Goal: Find specific page/section: Find specific page/section

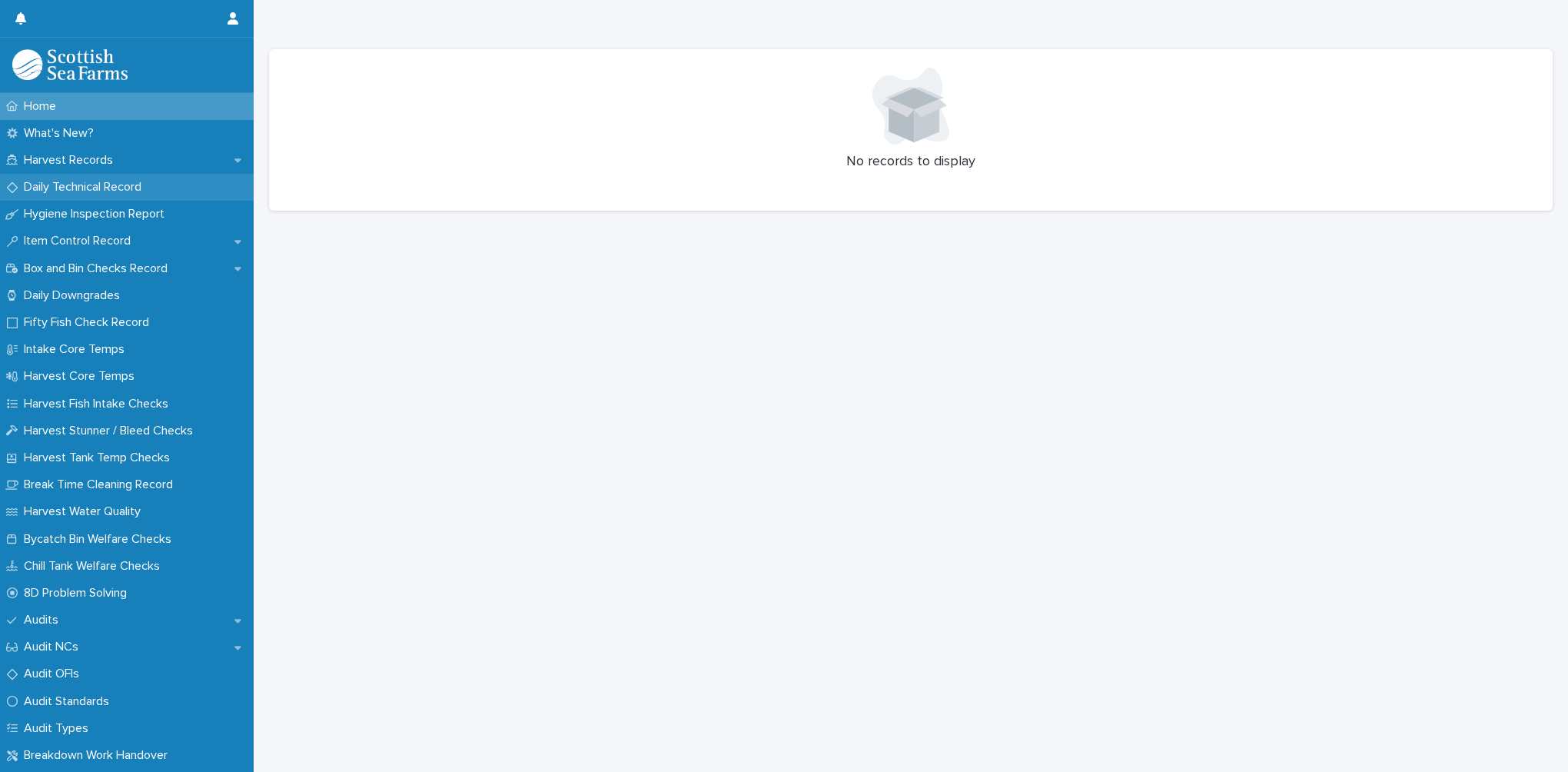
click at [107, 187] on p "Daily Technical Record" at bounding box center [86, 187] width 136 height 14
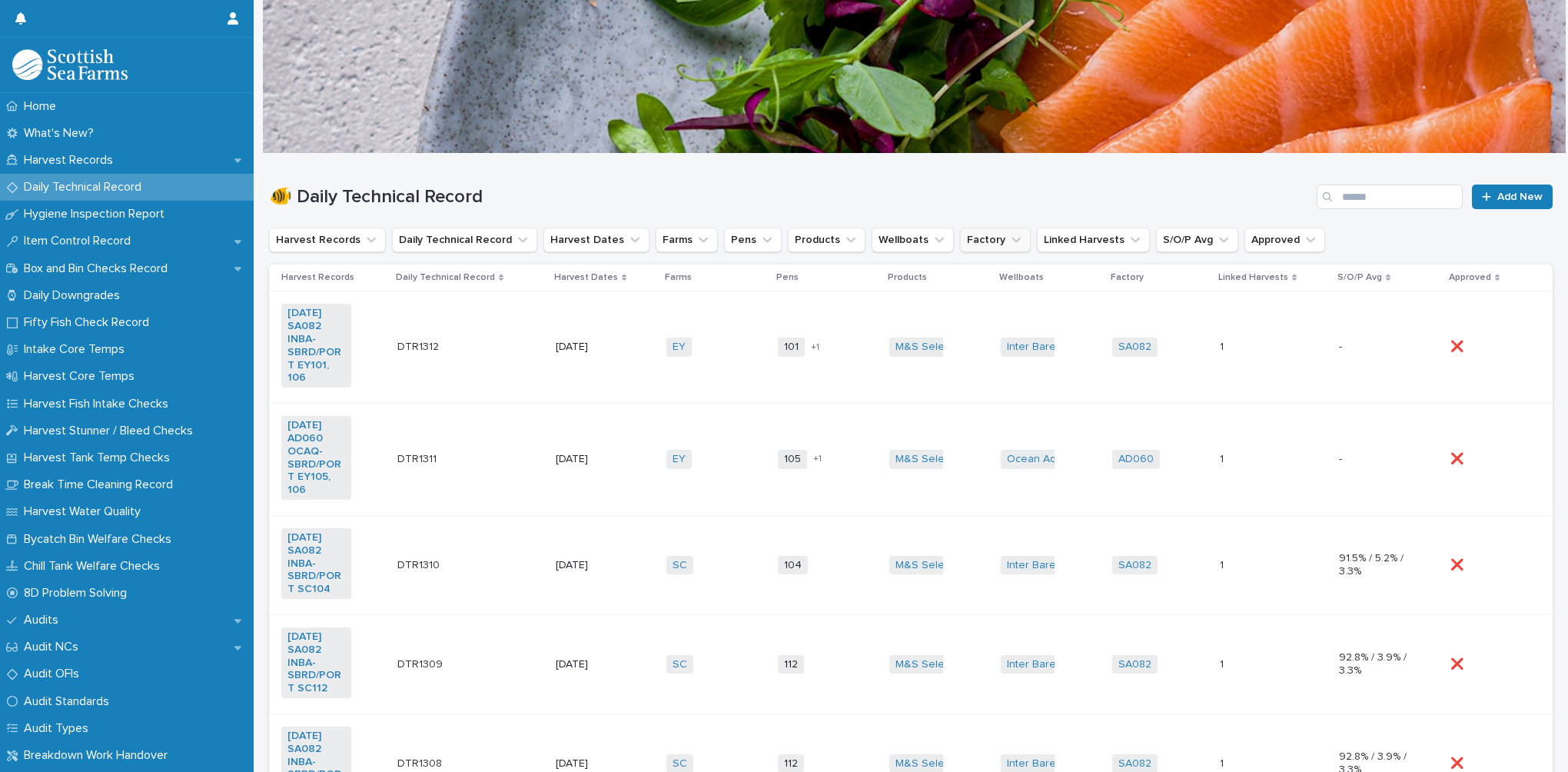
click at [960, 240] on button "Factory" at bounding box center [995, 239] width 70 height 25
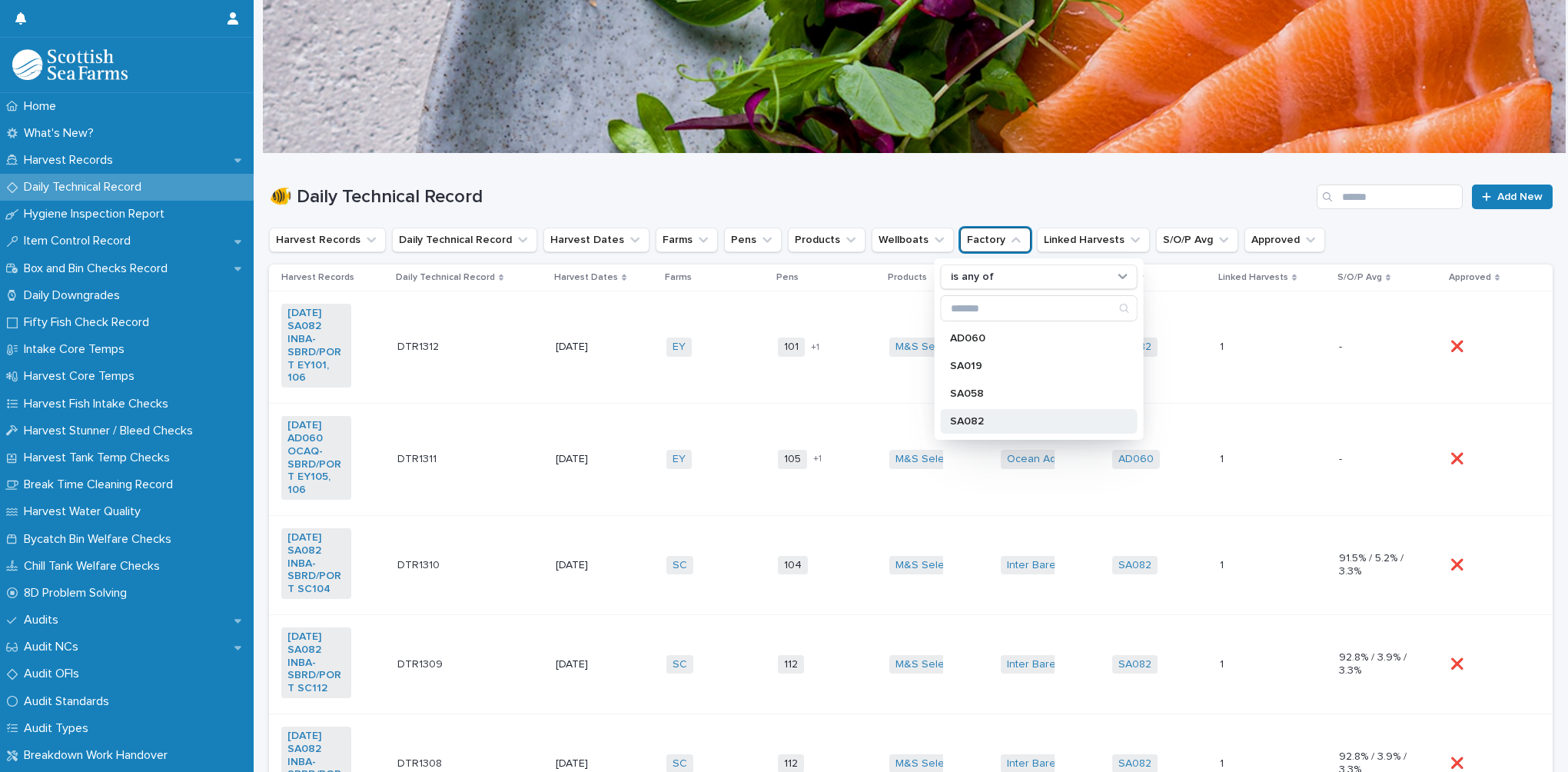
click at [964, 423] on p "SA082" at bounding box center [1032, 420] width 163 height 10
click at [746, 184] on div "🐠 Daily Technical Record Add New" at bounding box center [911, 196] width 1284 height 25
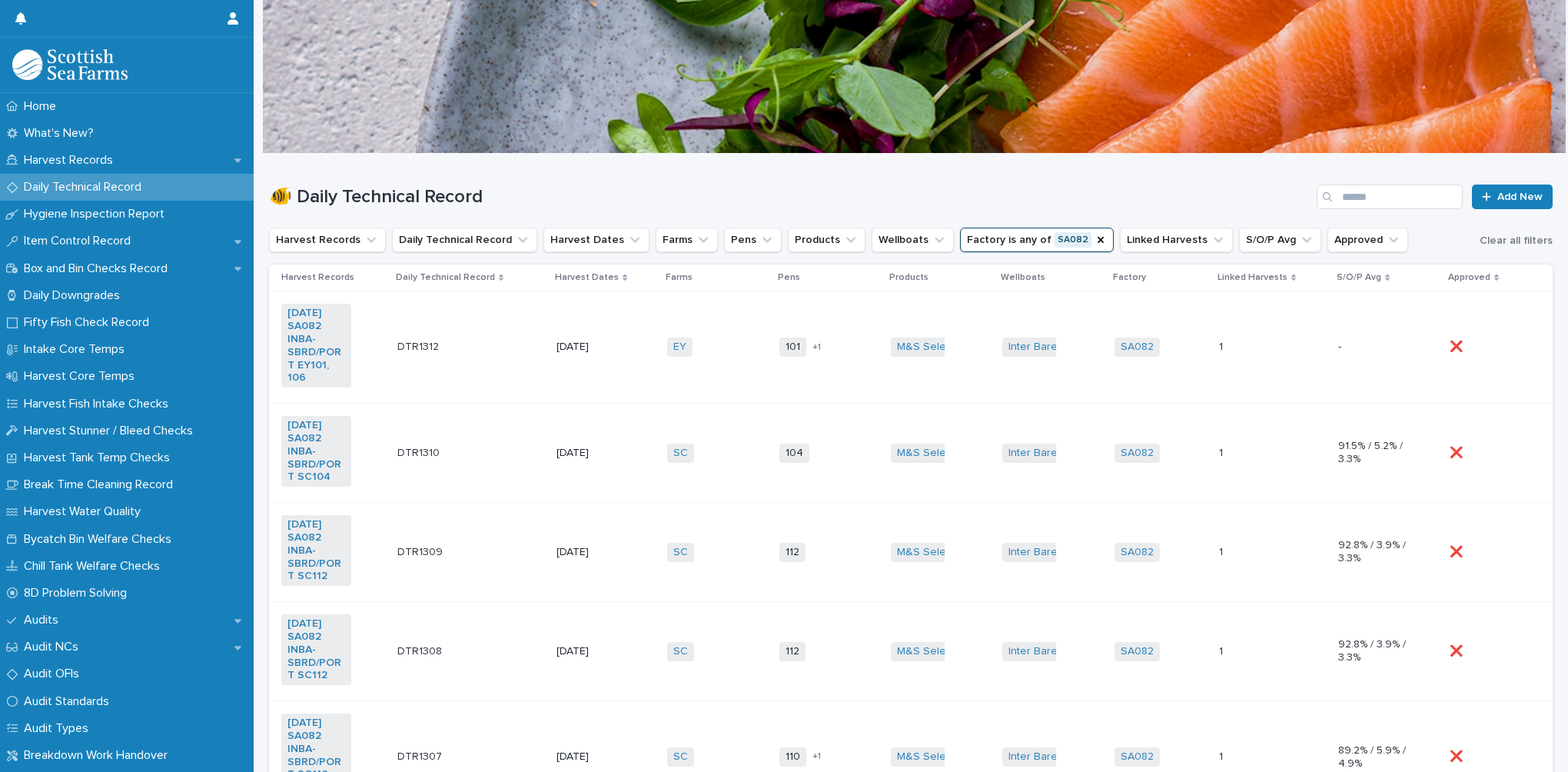
click at [587, 279] on p "Harvest Dates" at bounding box center [587, 277] width 64 height 17
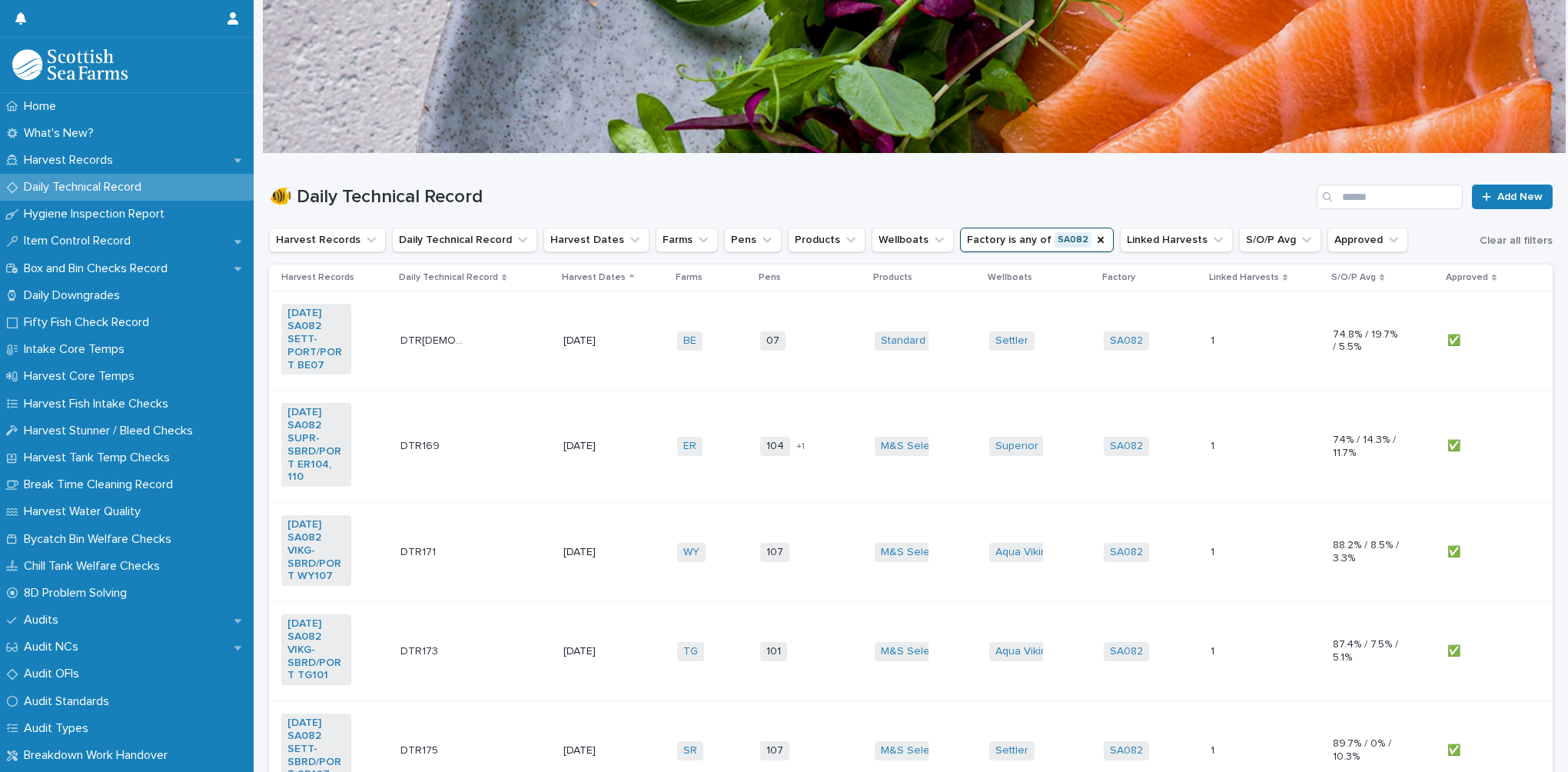
click at [587, 279] on p "Harvest Dates" at bounding box center [594, 277] width 64 height 17
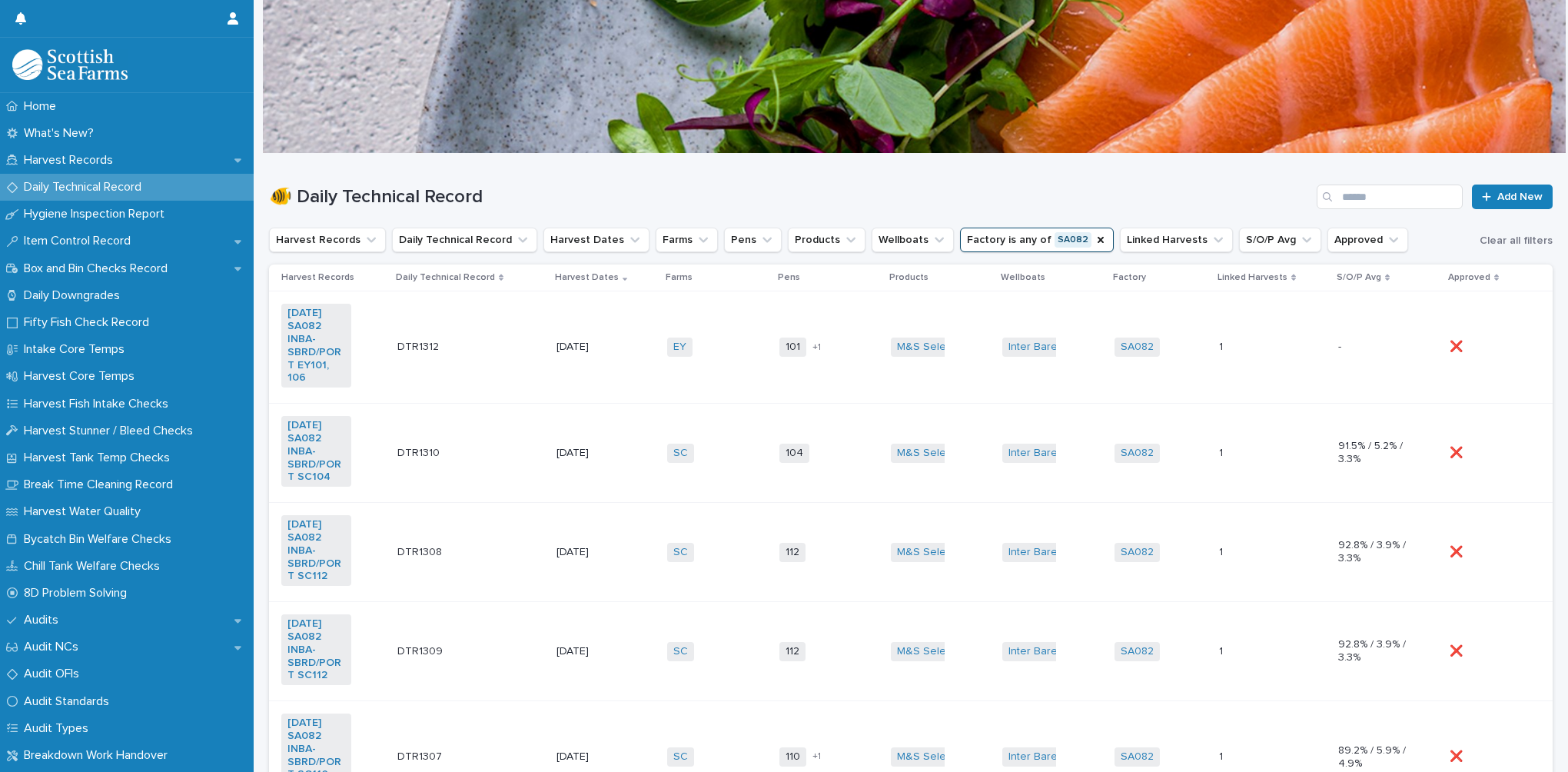
click at [511, 443] on div "DTR1310 DTR1310" at bounding box center [470, 453] width 147 height 26
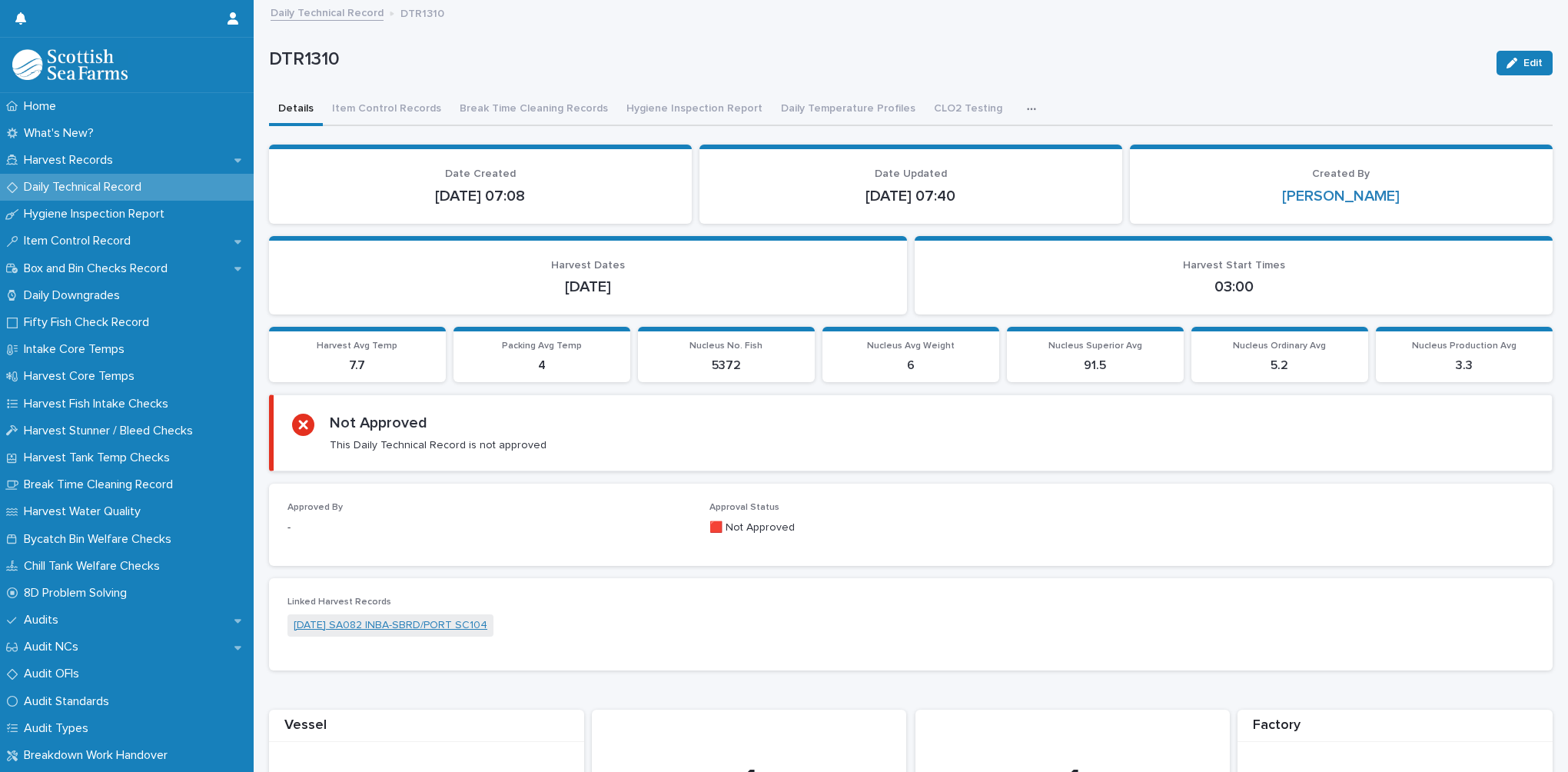
click at [457, 623] on link "[DATE] SA082 INBA-SBRD/PORT SC104" at bounding box center [391, 625] width 194 height 16
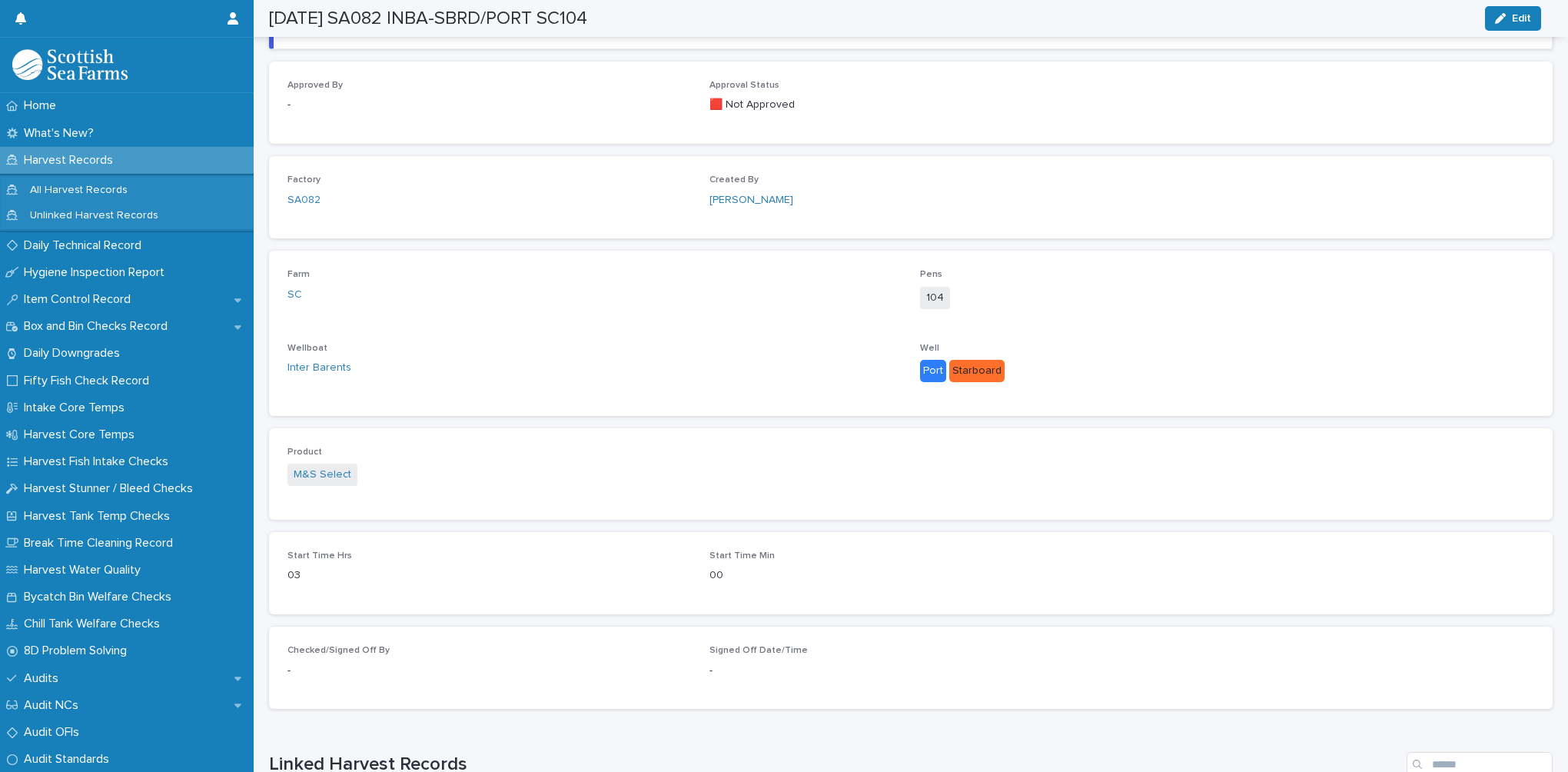
scroll to position [692, 0]
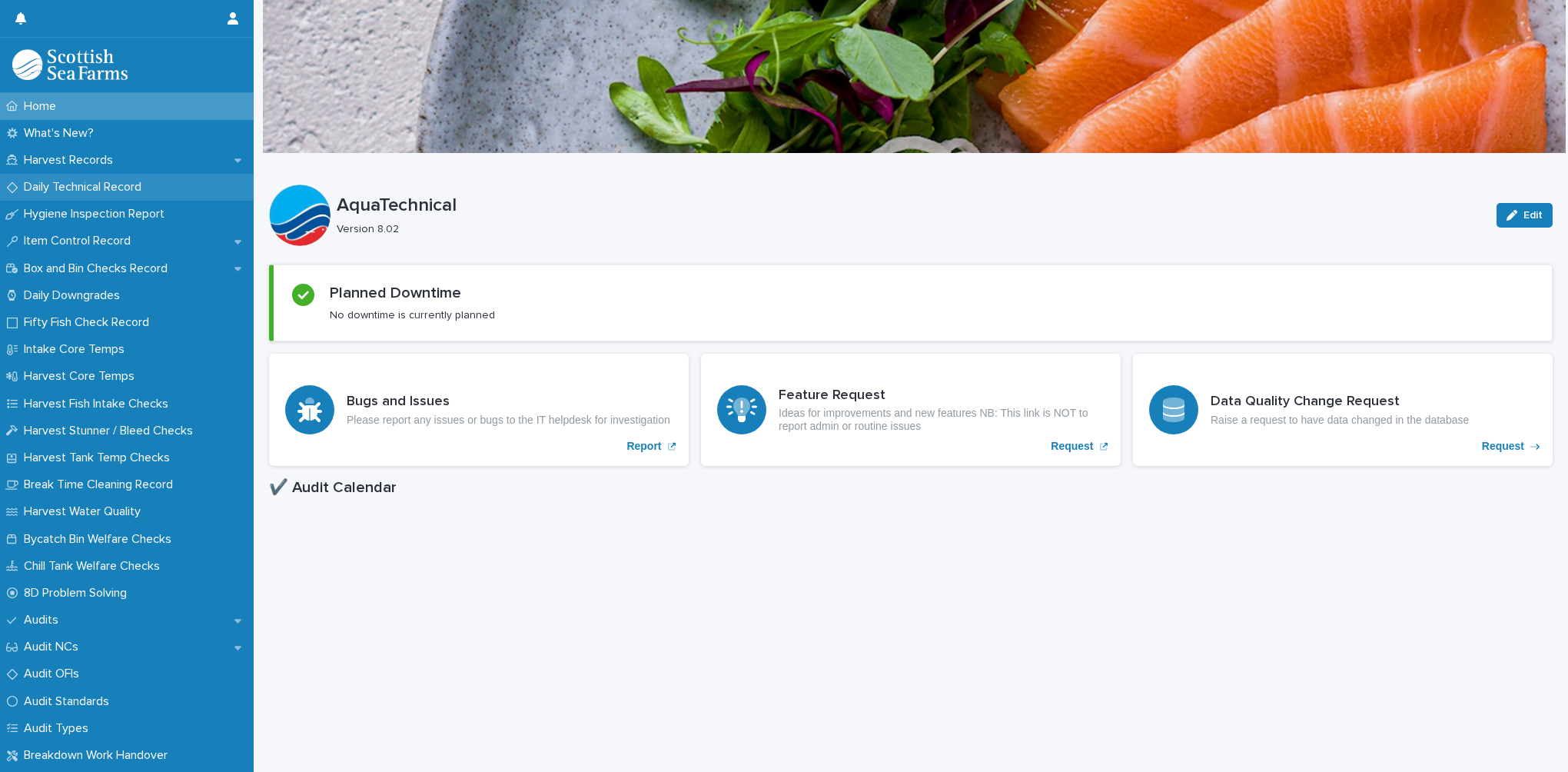
click at [113, 187] on p "Daily Technical Record" at bounding box center [86, 187] width 136 height 14
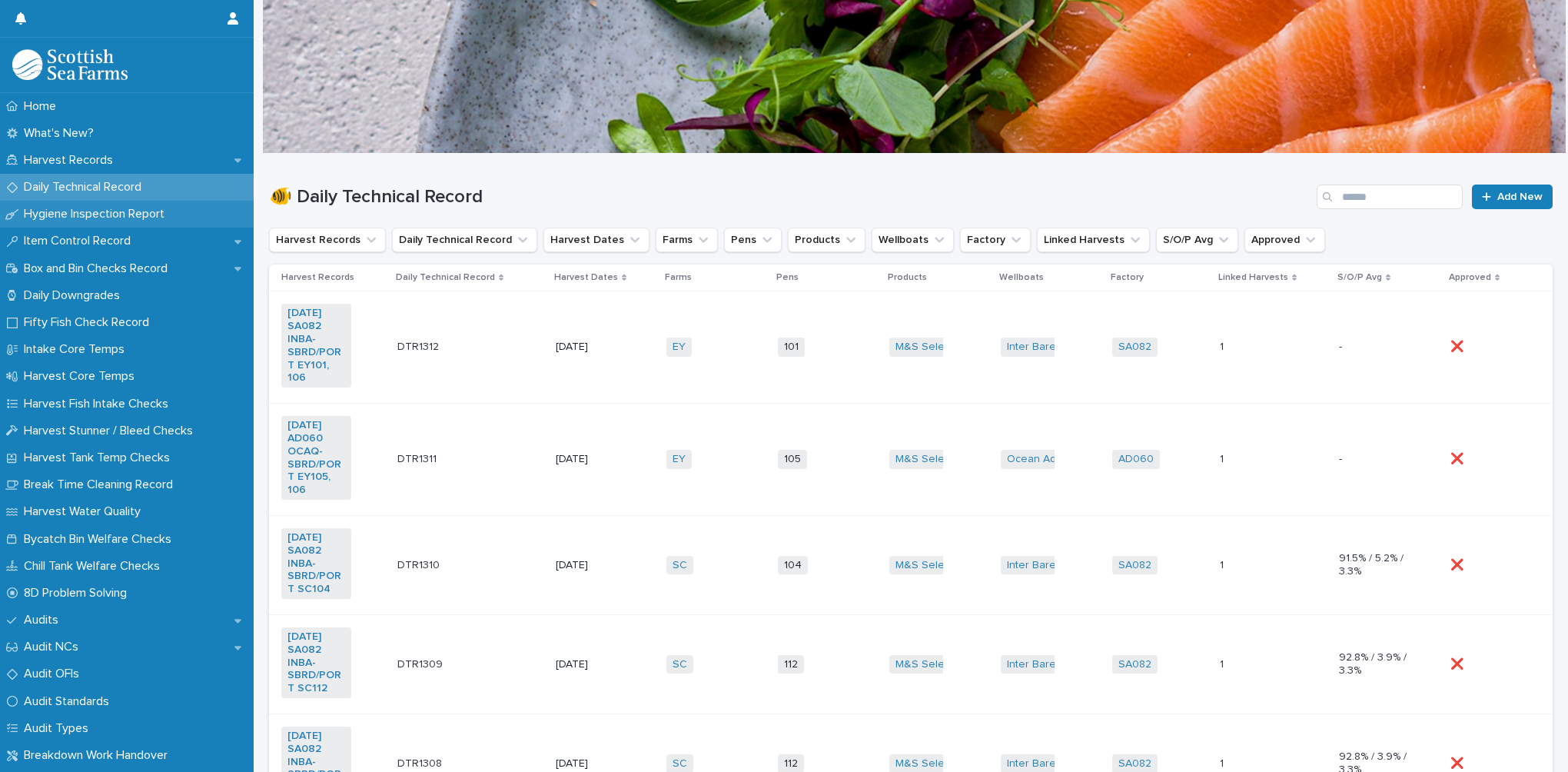
click at [111, 212] on p "Hygiene Inspection Report" at bounding box center [97, 214] width 159 height 14
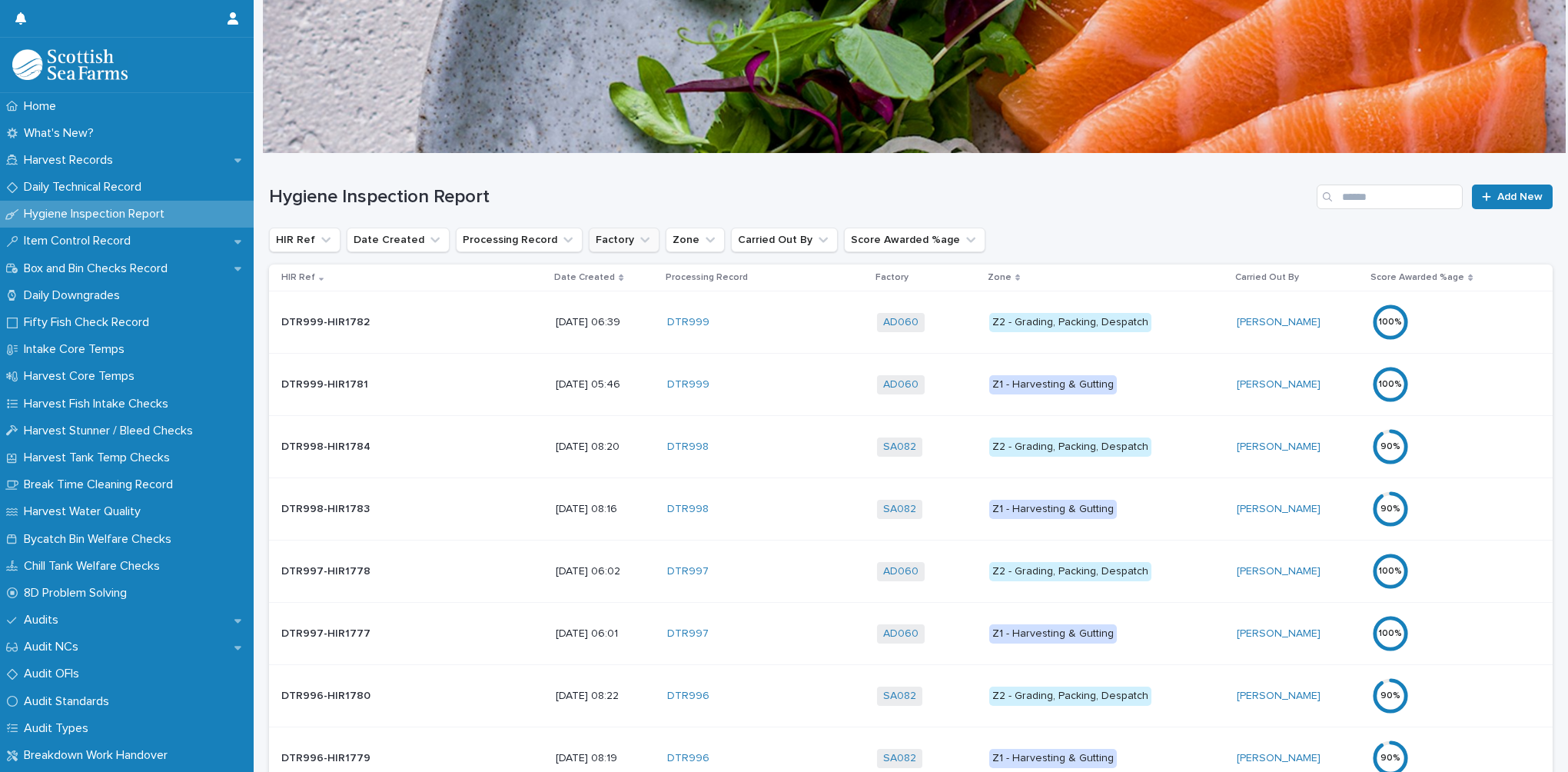
click at [637, 235] on icon "Factory" at bounding box center [645, 239] width 15 height 15
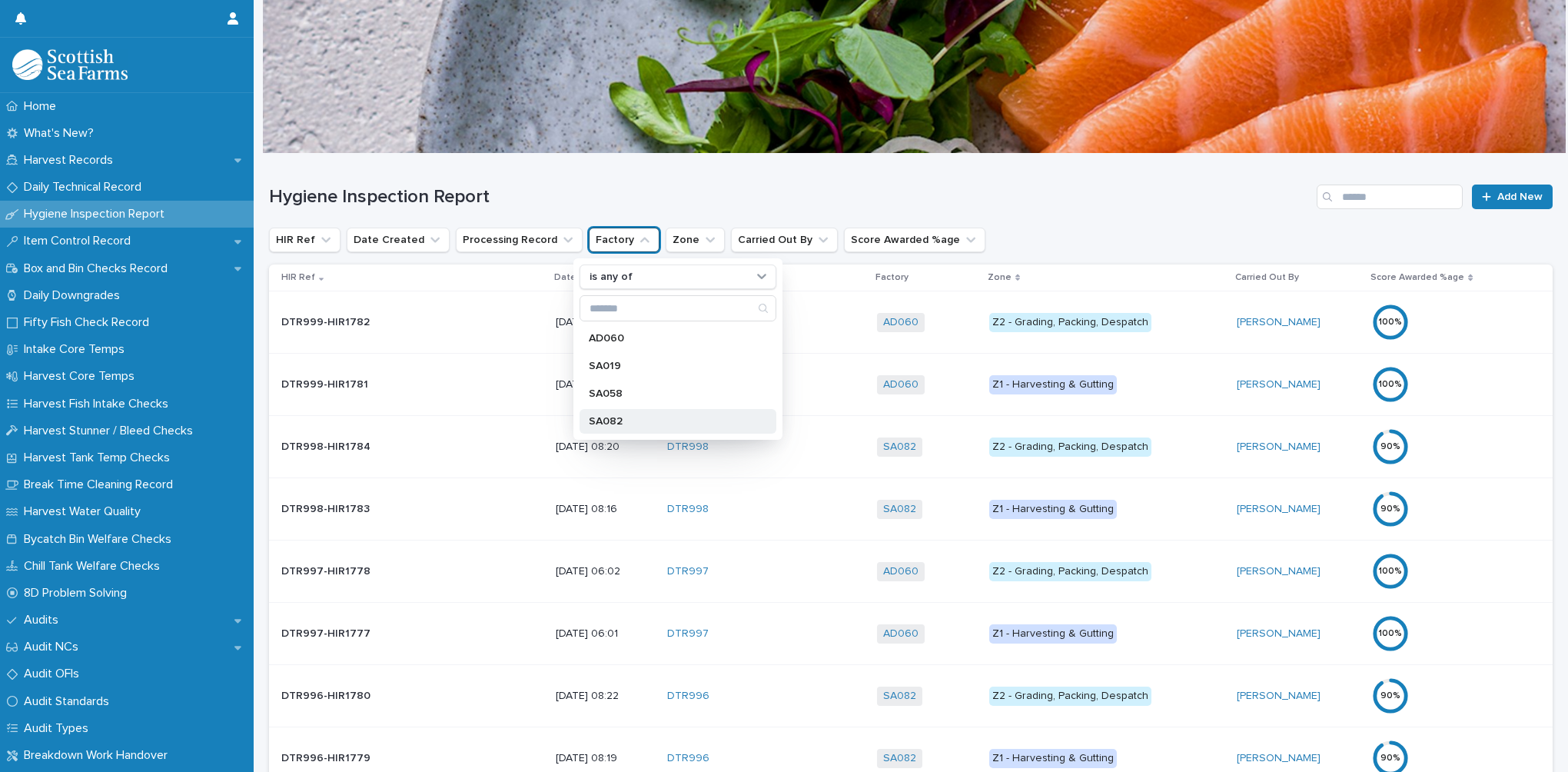
click at [623, 424] on p "SA082" at bounding box center [670, 420] width 163 height 10
click at [682, 179] on div "Hygiene Inspection Report Add New" at bounding box center [911, 191] width 1284 height 74
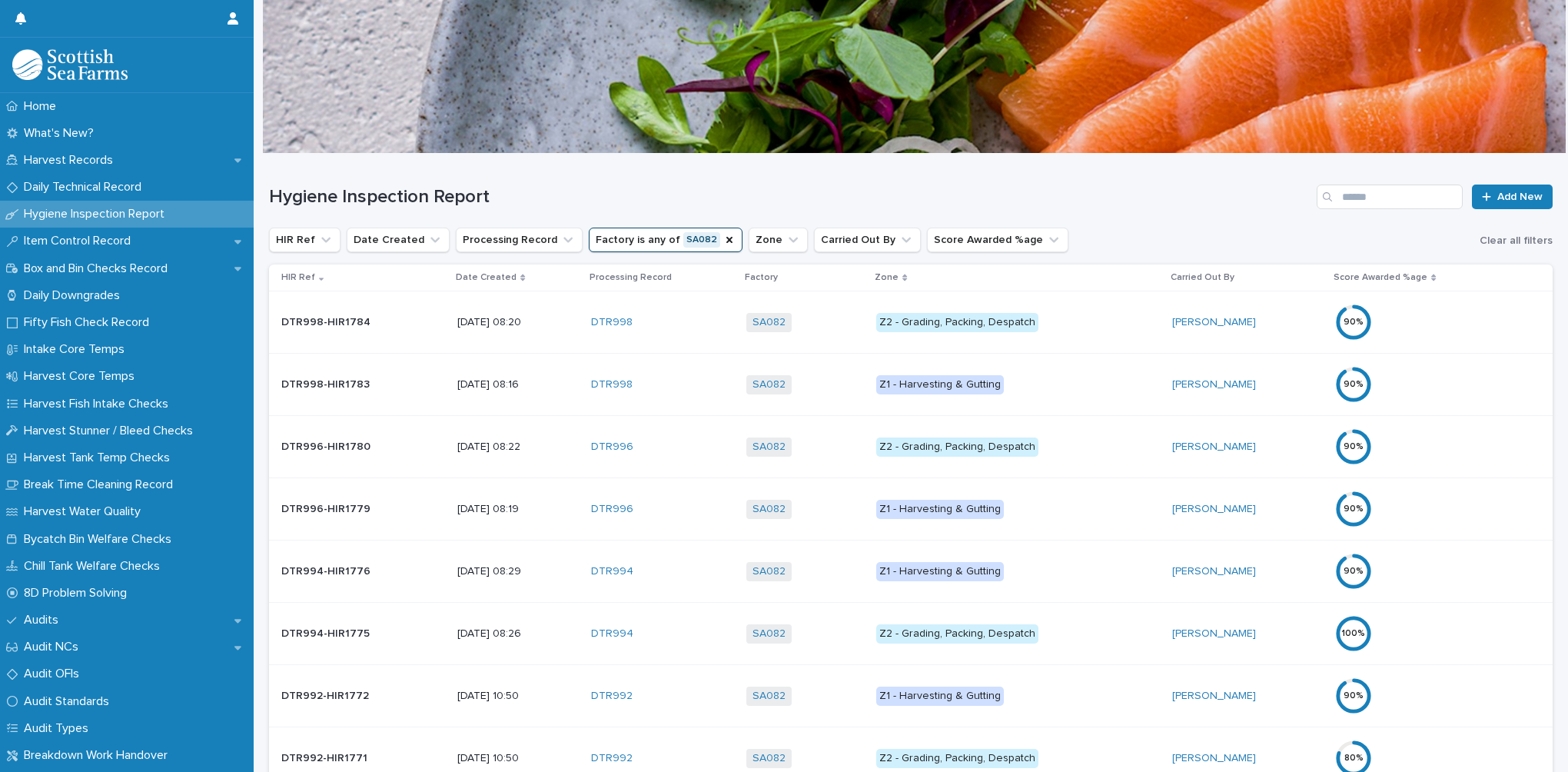
click at [488, 277] on p "Date Created" at bounding box center [486, 277] width 61 height 17
click at [488, 277] on div "Date Created" at bounding box center [517, 277] width 124 height 17
